Goal: Information Seeking & Learning: Learn about a topic

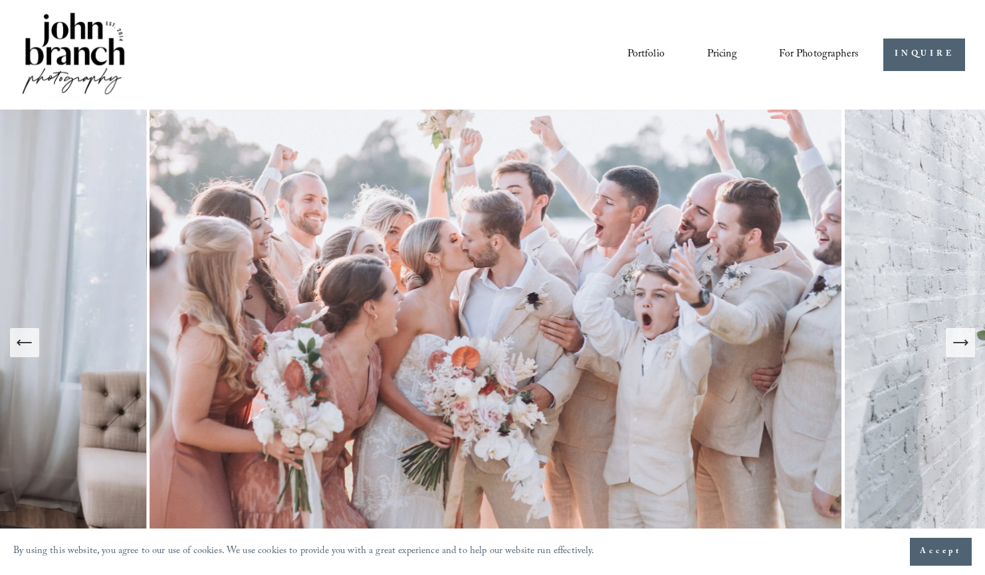
click at [797, 49] on span "For Photographers" at bounding box center [819, 55] width 80 height 21
click at [0, 0] on span "Presets" at bounding box center [0, 0] width 0 height 0
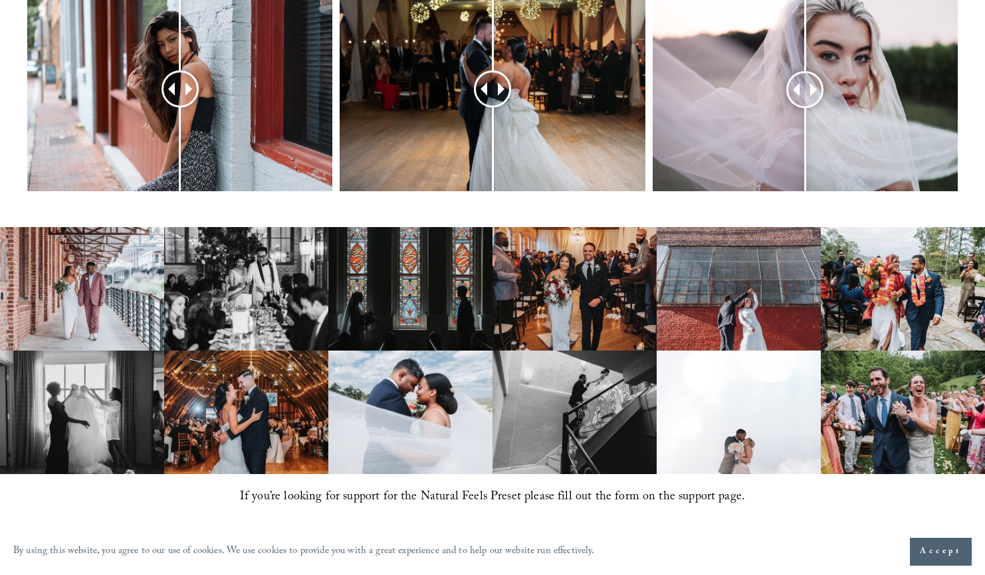
scroll to position [637, 0]
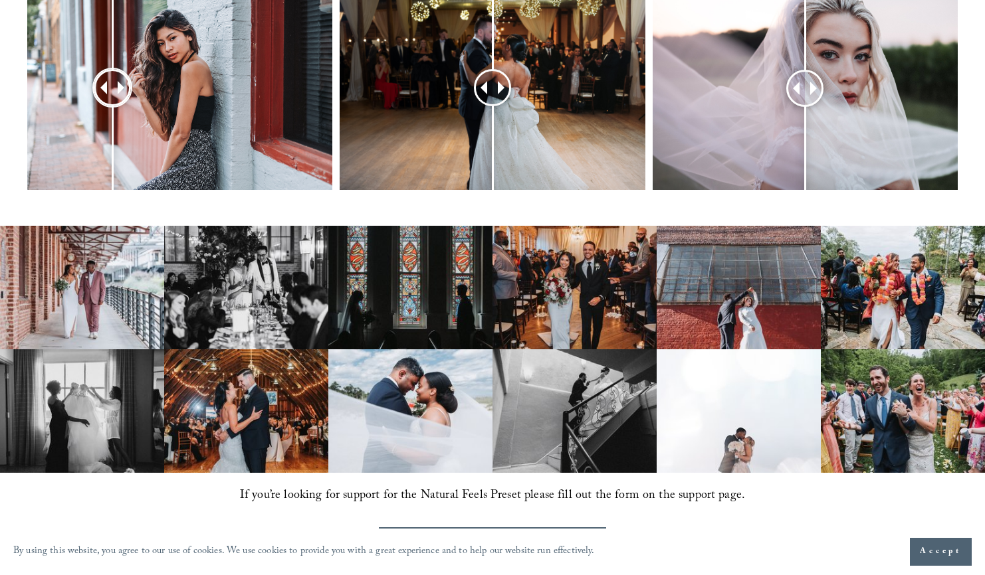
drag, startPoint x: 175, startPoint y: 88, endPoint x: 112, endPoint y: 87, distance: 62.5
click at [112, 87] on div at bounding box center [112, 88] width 37 height 37
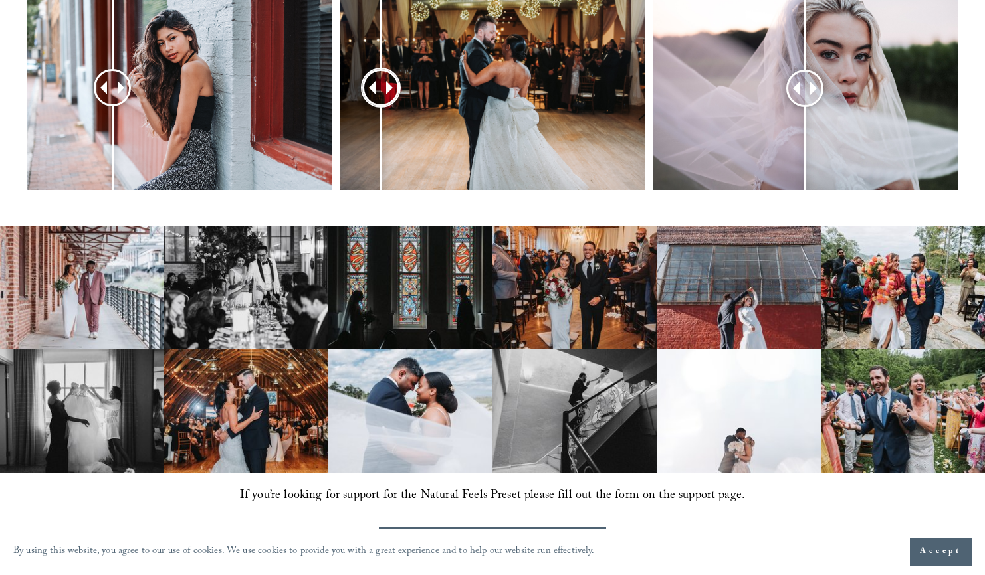
drag, startPoint x: 492, startPoint y: 84, endPoint x: 381, endPoint y: 114, distance: 114.9
click at [381, 105] on div at bounding box center [380, 88] width 34 height 34
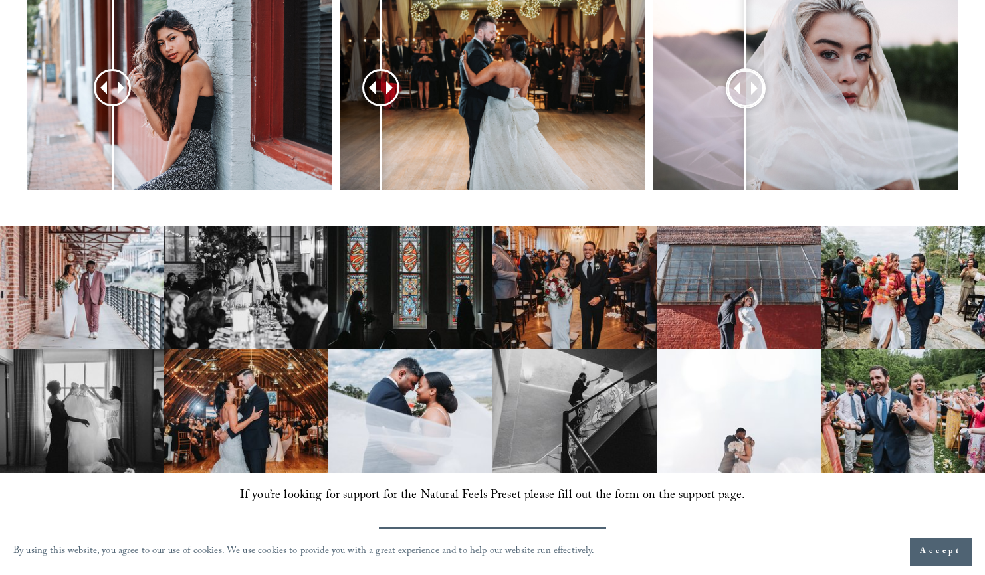
drag, startPoint x: 811, startPoint y: 90, endPoint x: 746, endPoint y: 80, distance: 66.4
click at [746, 80] on div at bounding box center [745, 88] width 35 height 35
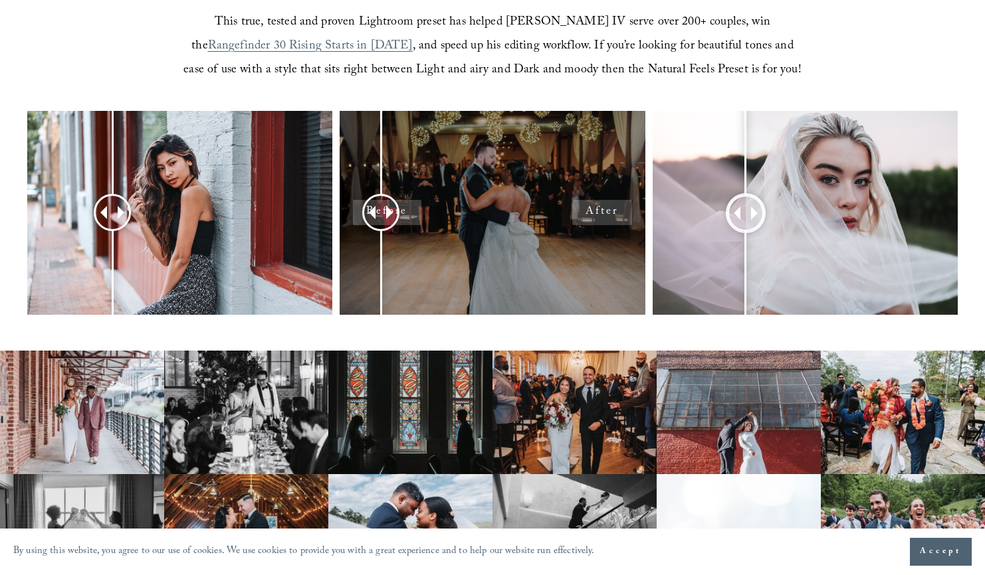
scroll to position [546, 0]
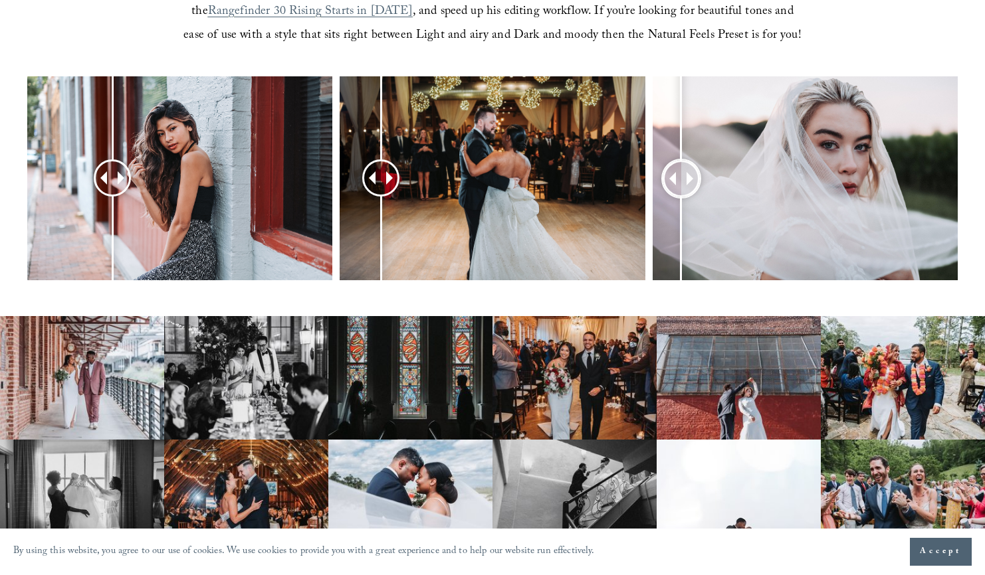
drag, startPoint x: 756, startPoint y: 184, endPoint x: 681, endPoint y: 207, distance: 78.0
click at [681, 197] on div at bounding box center [680, 178] width 37 height 37
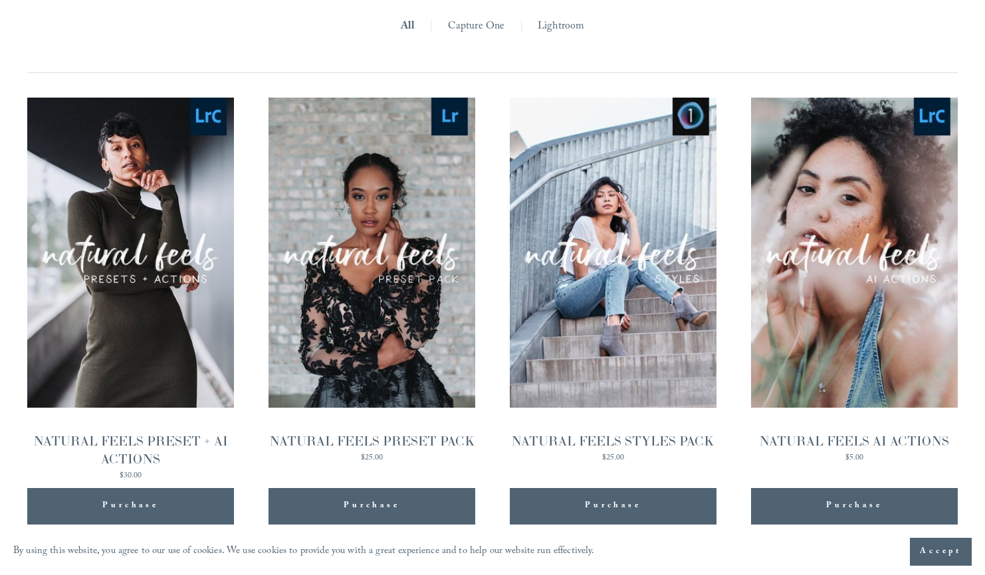
scroll to position [1257, 0]
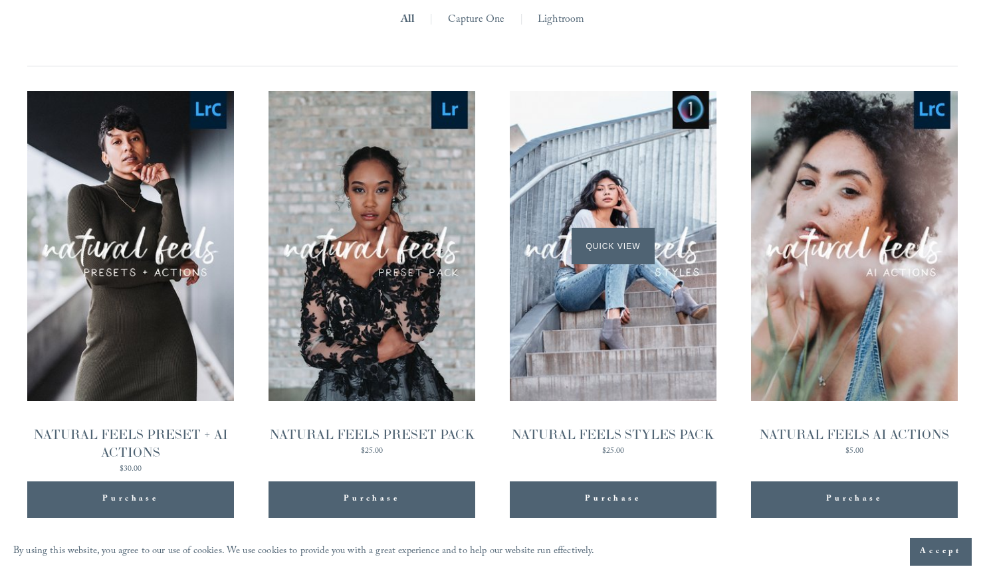
click at [601, 285] on div "Quick View" at bounding box center [613, 246] width 207 height 310
click at [352, 205] on div "Quick View" at bounding box center [371, 246] width 207 height 310
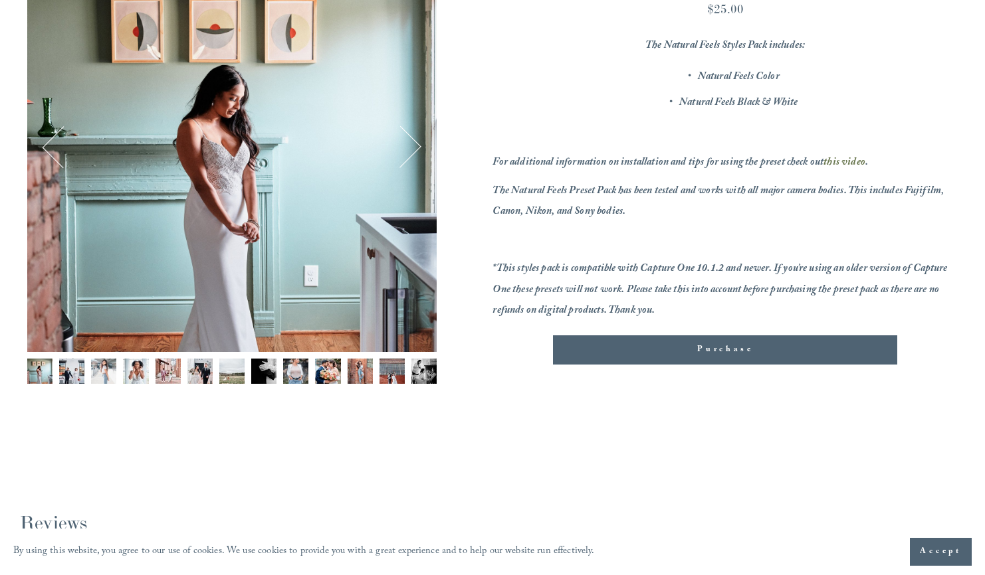
scroll to position [302, 0]
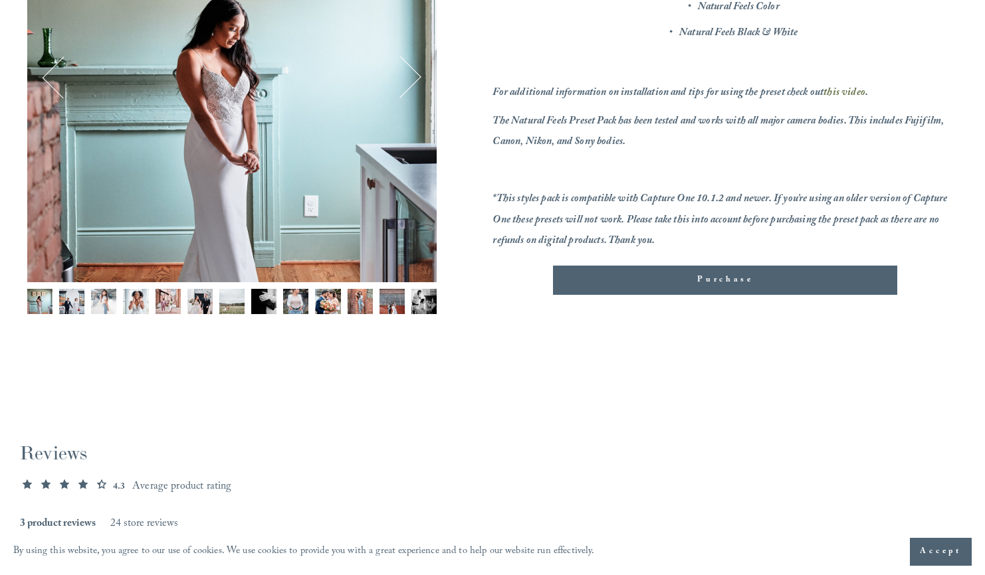
click at [138, 303] on img "Image 4 of 13" at bounding box center [135, 301] width 25 height 25
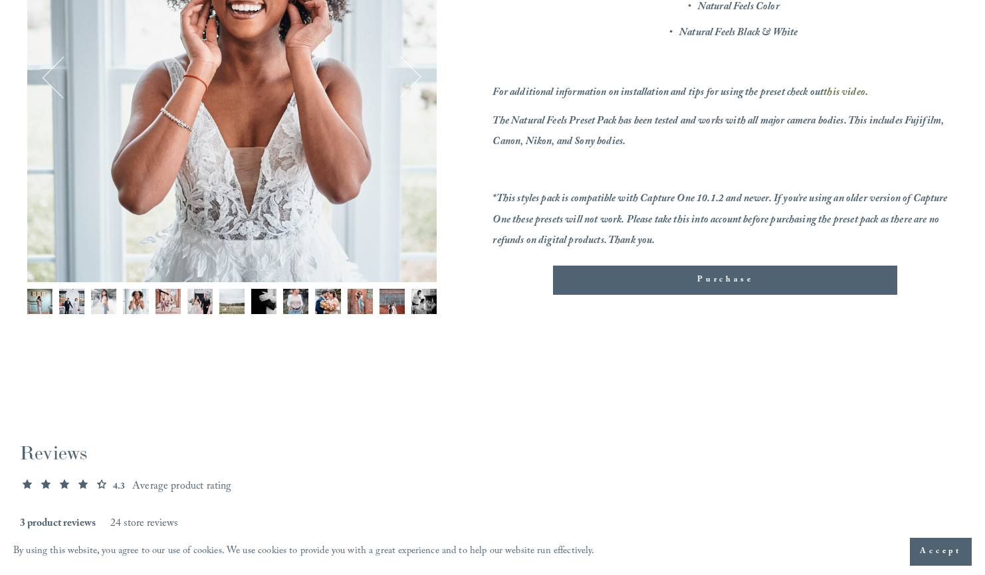
click at [322, 302] on img "Image 10 of 13" at bounding box center [327, 301] width 25 height 25
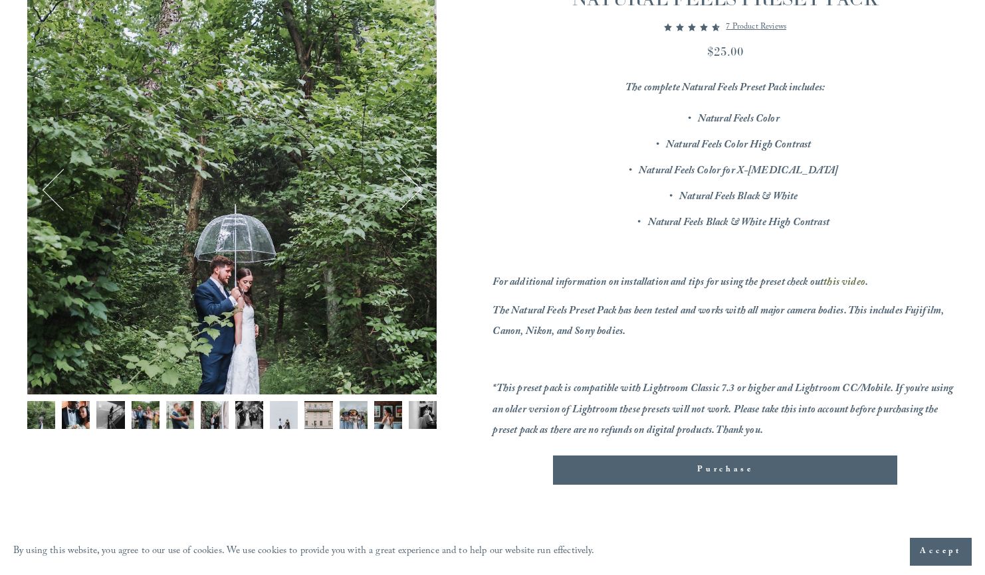
scroll to position [301, 0]
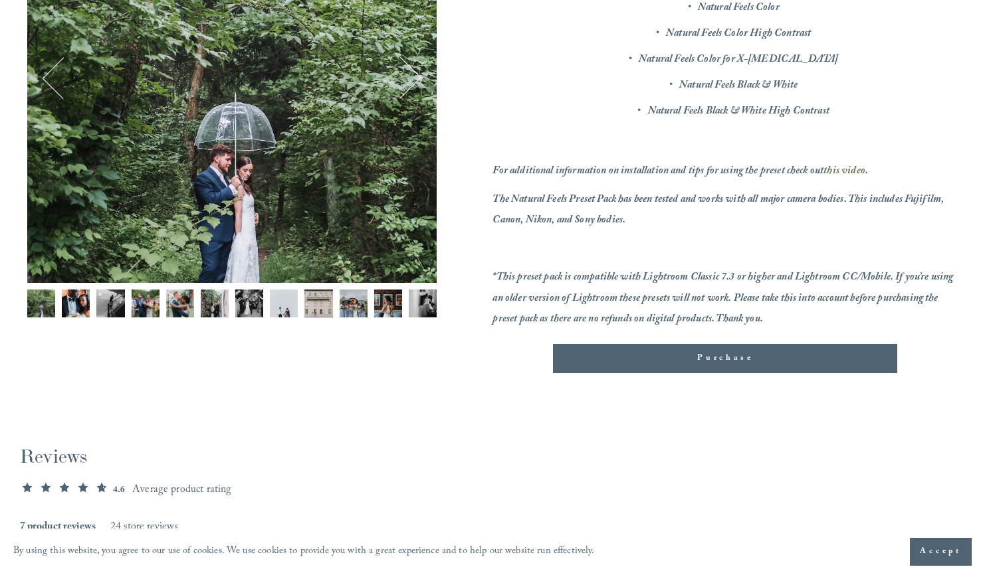
click at [85, 301] on img "Image 2 of 12" at bounding box center [76, 304] width 28 height 28
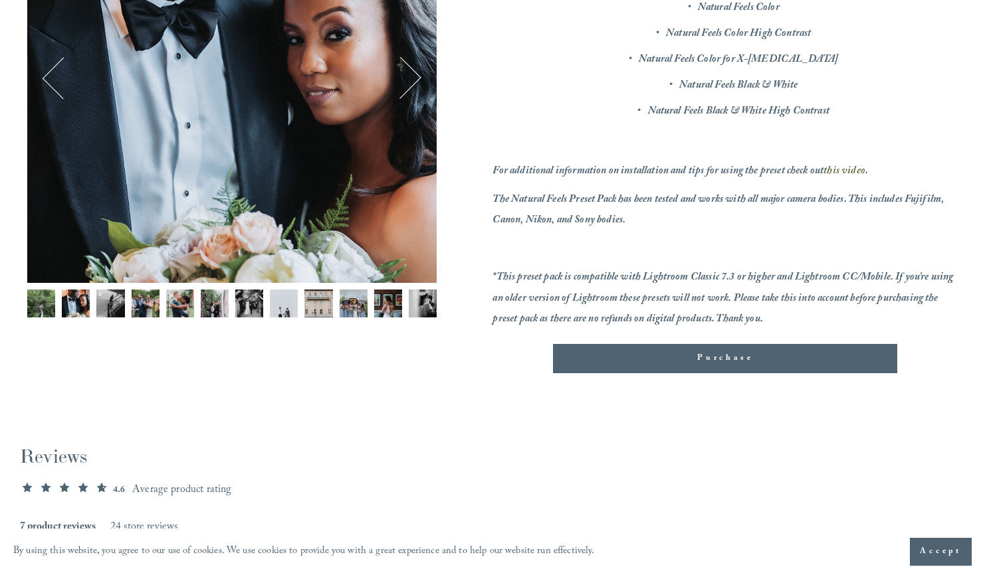
click at [104, 306] on img "Image 3 of 12" at bounding box center [110, 304] width 28 height 28
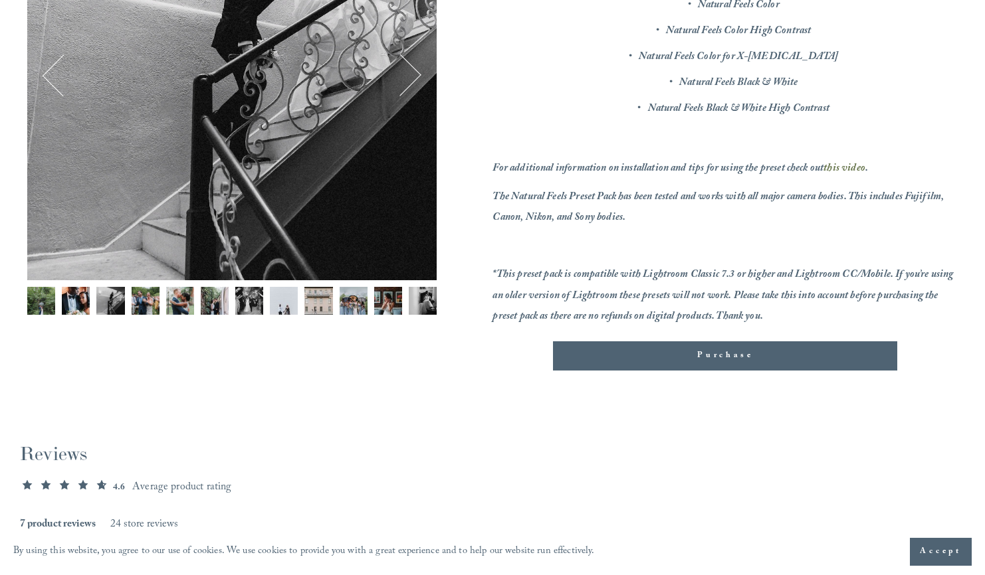
scroll to position [337, 0]
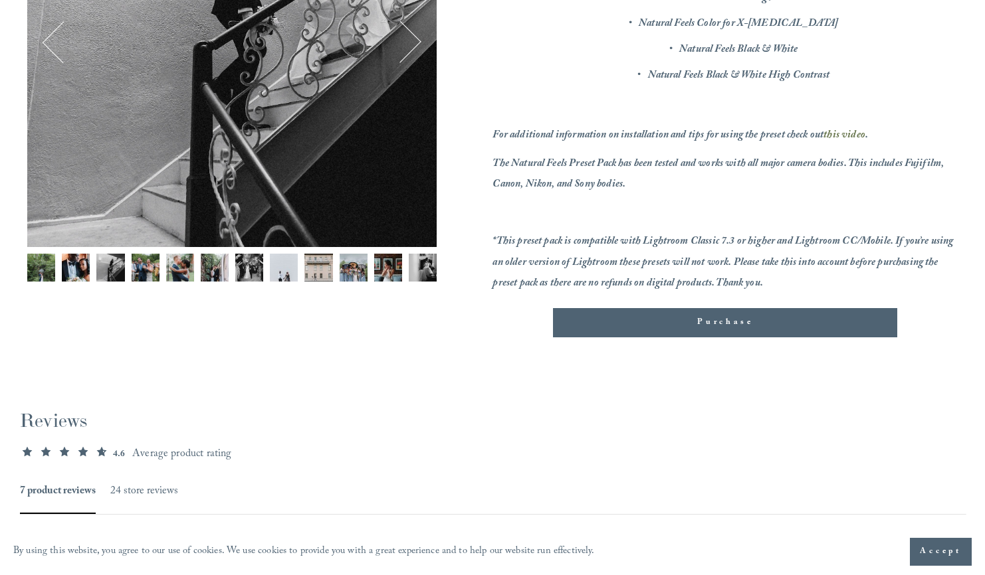
click at [138, 269] on img "Image 4 of 12" at bounding box center [146, 268] width 28 height 28
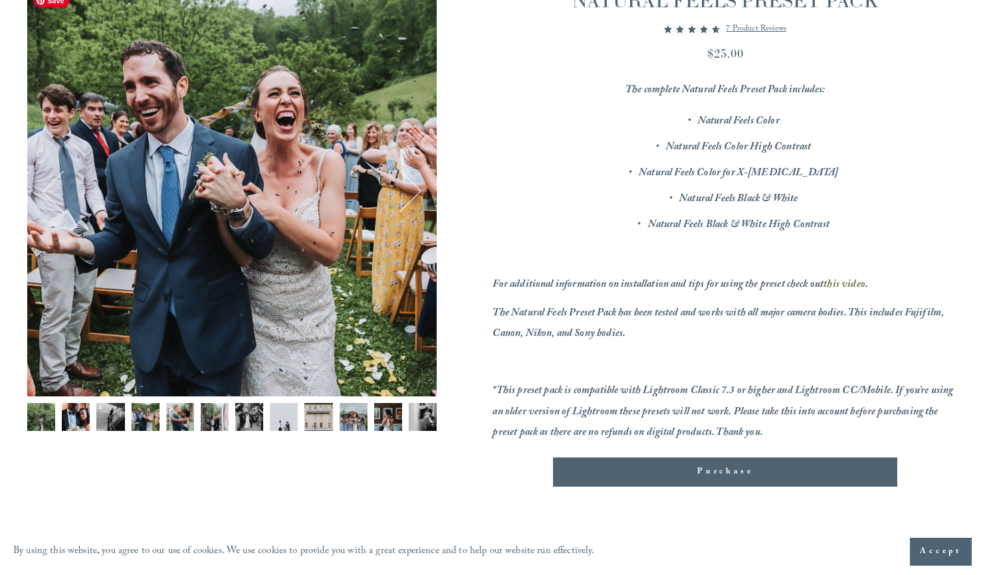
scroll to position [114, 0]
